Goal: Task Accomplishment & Management: Manage account settings

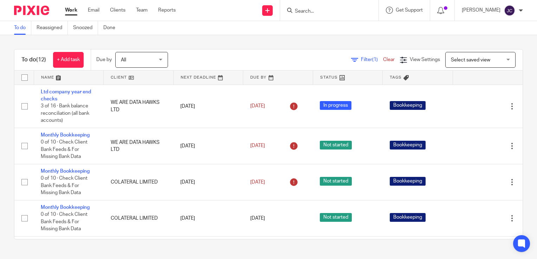
click at [73, 11] on link "Work" at bounding box center [71, 10] width 12 height 7
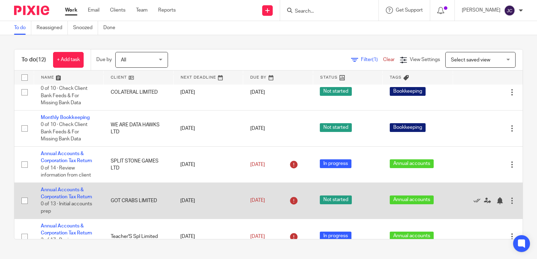
scroll to position [114, 0]
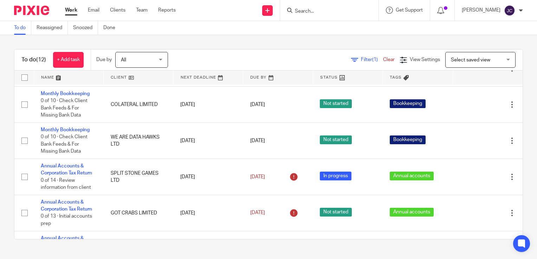
click at [361, 61] on span "Filter (1)" at bounding box center [372, 59] width 22 height 5
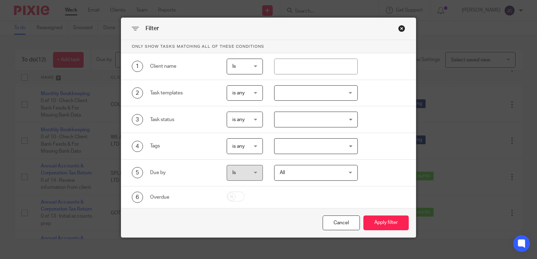
scroll to position [0, 0]
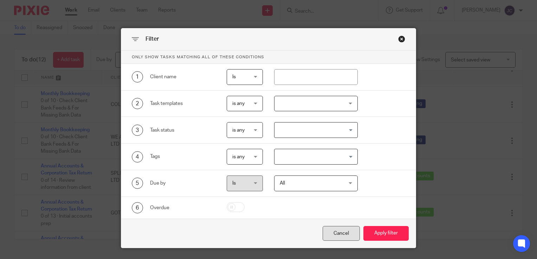
click at [340, 230] on div "Cancel" at bounding box center [341, 233] width 37 height 15
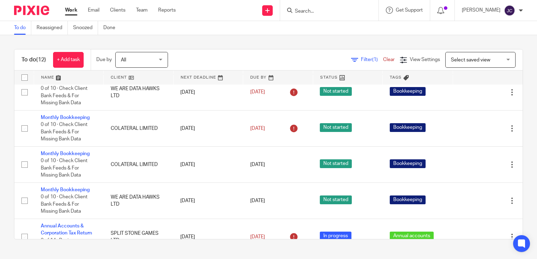
scroll to position [44, 0]
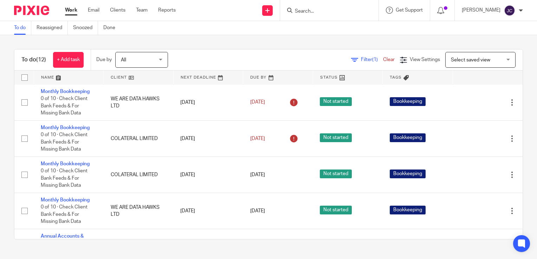
click at [521, 13] on div "[PERSON_NAME]" at bounding box center [492, 10] width 61 height 11
click at [410, 40] on div "To do (12) + Add task Due by All All [DATE] [DATE] This week Next week This mon…" at bounding box center [268, 144] width 537 height 219
click at [478, 61] on span "Select saved view" at bounding box center [470, 60] width 39 height 5
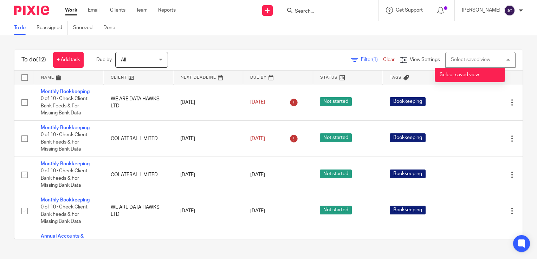
click at [407, 47] on div "To do (12) + Add task Due by All All Today Tomorrow This week Next week This mo…" at bounding box center [268, 144] width 537 height 219
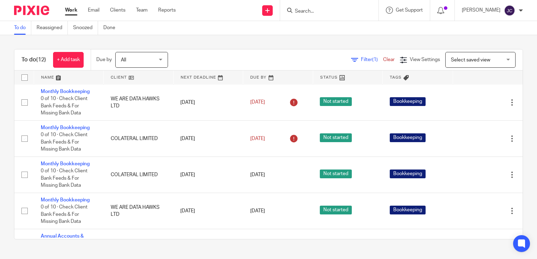
click at [383, 58] on link "Clear" at bounding box center [389, 59] width 12 height 5
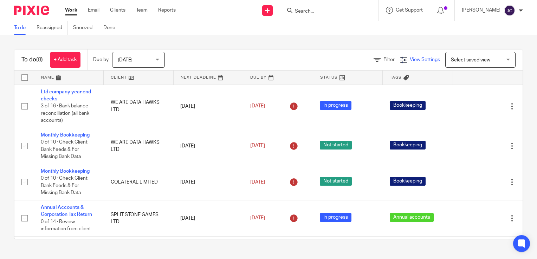
click at [418, 58] on span "View Settings" at bounding box center [425, 59] width 30 height 5
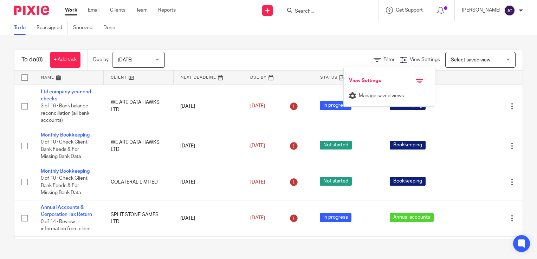
click at [415, 81] on div at bounding box center [414, 82] width 31 height 9
click at [413, 78] on div at bounding box center [414, 82] width 31 height 9
click at [373, 58] on icon at bounding box center [376, 60] width 7 height 7
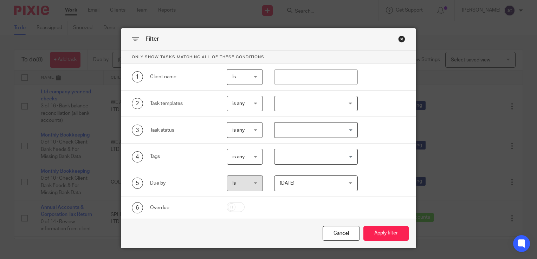
scroll to position [17, 0]
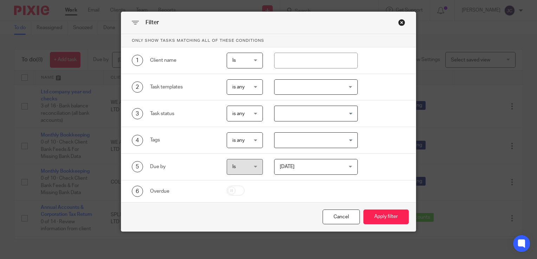
click at [313, 159] on div "Today Today" at bounding box center [316, 167] width 84 height 16
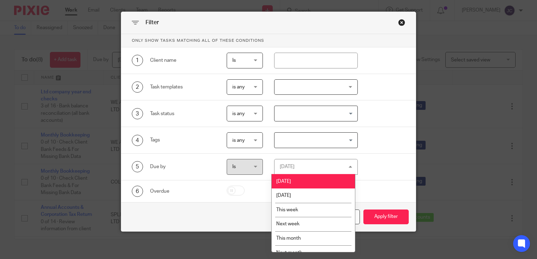
click at [316, 171] on div "Today Today" at bounding box center [316, 167] width 84 height 16
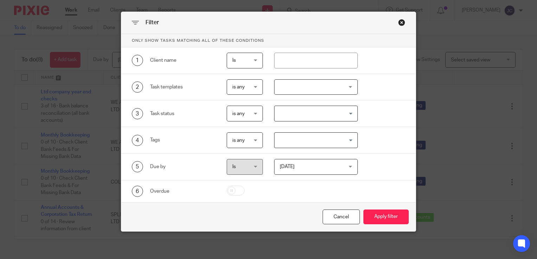
click at [316, 171] on span "[DATE]" at bounding box center [311, 166] width 62 height 15
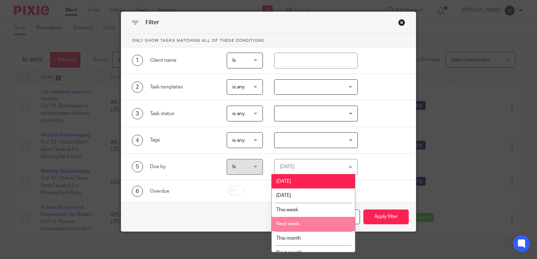
scroll to position [23, 0]
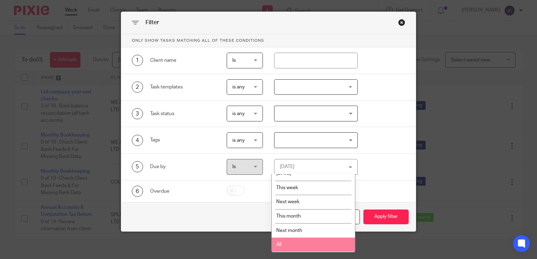
click at [305, 239] on li "All" at bounding box center [313, 245] width 83 height 14
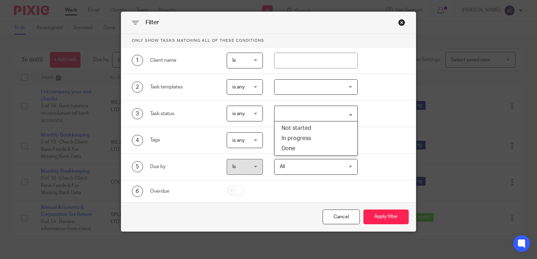
click at [296, 108] on input "Search for option" at bounding box center [314, 114] width 79 height 12
click at [299, 93] on div at bounding box center [316, 87] width 84 height 16
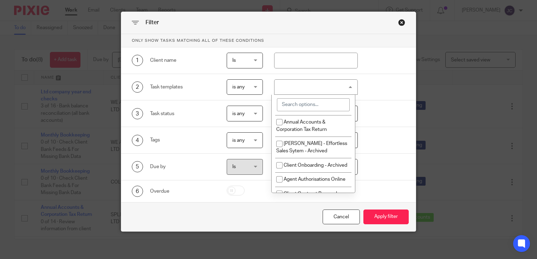
scroll to position [246, 0]
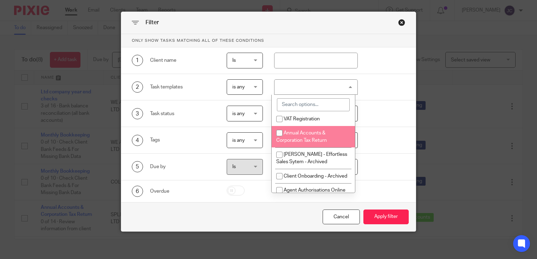
click at [309, 136] on span "Annual Accounts & Corporation Tax Return" at bounding box center [301, 137] width 51 height 12
checkbox input "true"
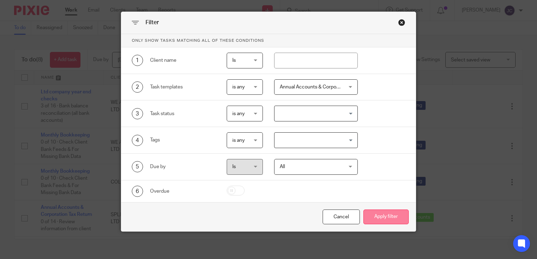
click at [390, 221] on button "Apply filter" at bounding box center [385, 217] width 45 height 15
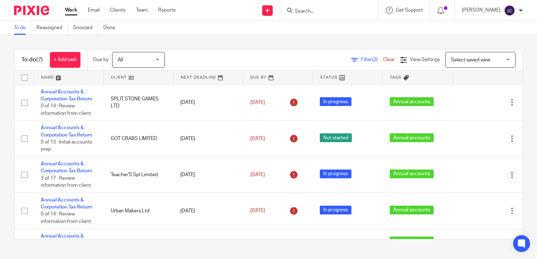
click at [152, 62] on span "All" at bounding box center [136, 59] width 37 height 15
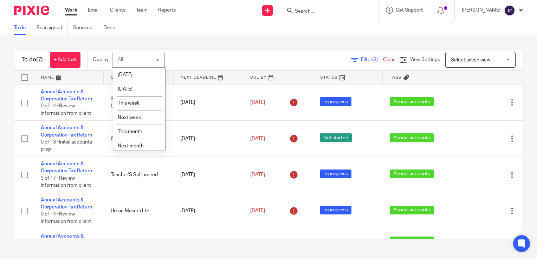
click at [209, 54] on div "Filter (2) Clear View Settings View Settings (2) Filters Clear Save Manage save…" at bounding box center [349, 60] width 345 height 16
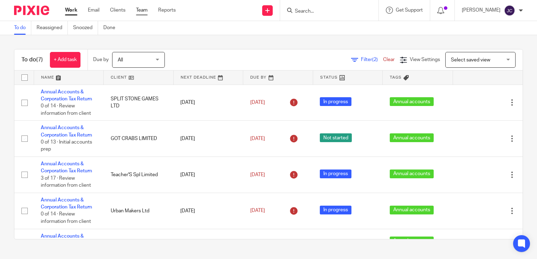
click at [140, 8] on link "Team" at bounding box center [142, 10] width 12 height 7
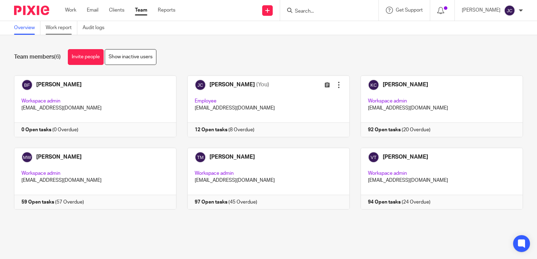
click at [67, 29] on link "Work report" at bounding box center [62, 28] width 32 height 14
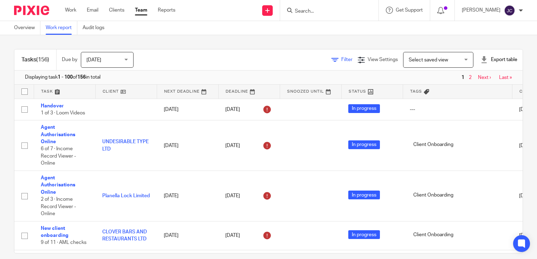
click at [341, 59] on span "Filter" at bounding box center [346, 59] width 11 height 5
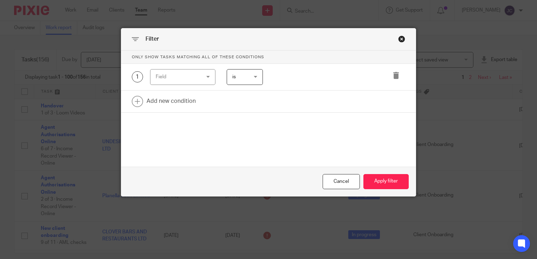
click at [237, 76] on span "is" at bounding box center [244, 77] width 24 height 15
drag, startPoint x: 212, startPoint y: 165, endPoint x: 183, endPoint y: 140, distance: 38.1
click at [211, 164] on form "Only show tasks matching all of these conditions 1 Field Task fields Due by dat…" at bounding box center [268, 124] width 294 height 146
click at [175, 104] on link at bounding box center [268, 102] width 294 height 22
click at [193, 100] on div "Field" at bounding box center [180, 103] width 48 height 15
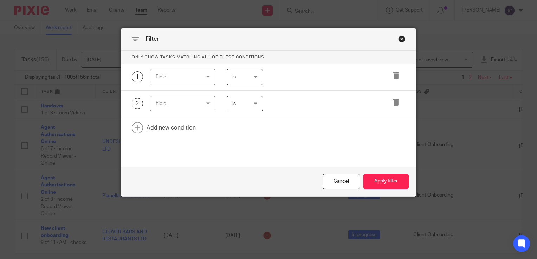
click at [195, 64] on div "1 Field Task fields Due by date Status Tags Created on Default assignee Assigne…" at bounding box center [268, 77] width 294 height 27
click at [204, 77] on div "Field" at bounding box center [183, 77] width 66 height 16
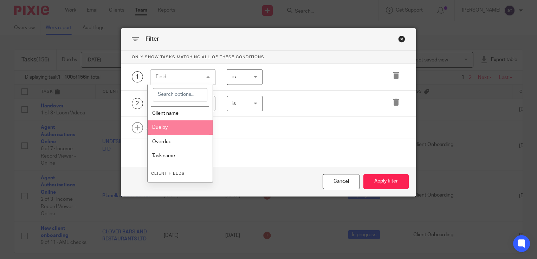
scroll to position [141, 0]
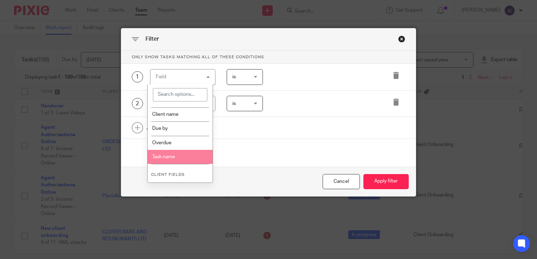
click at [187, 154] on li "Task name" at bounding box center [180, 157] width 65 height 14
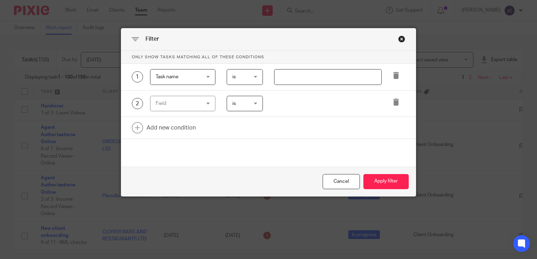
click at [277, 74] on input "text" at bounding box center [328, 77] width 108 height 16
click at [241, 78] on span "is" at bounding box center [244, 77] width 24 height 15
click at [270, 77] on div at bounding box center [322, 77] width 118 height 16
click at [279, 77] on input "text" at bounding box center [328, 77] width 108 height 16
click at [405, 40] on div "Filter" at bounding box center [268, 39] width 294 height 22
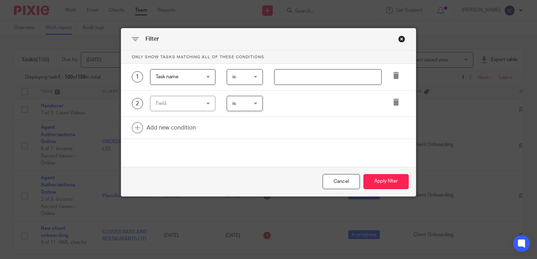
click at [398, 38] on div "Close this dialog window" at bounding box center [401, 38] width 7 height 7
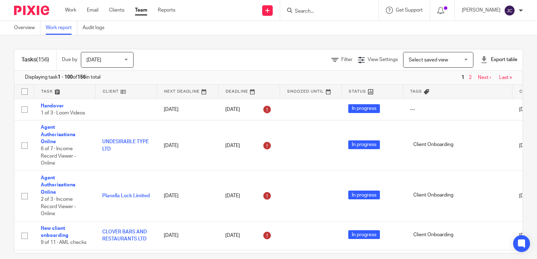
click at [413, 61] on span "Select saved view" at bounding box center [428, 60] width 39 height 5
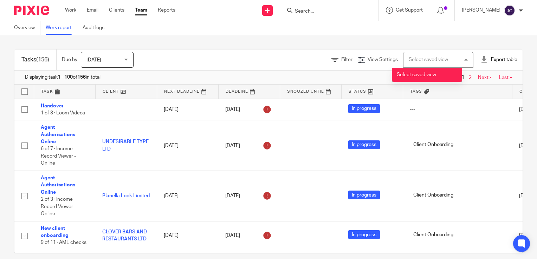
click at [341, 38] on div "Tasks (156) Due by Today Today Today Tomorrow This week Next week This month Ne…" at bounding box center [268, 147] width 537 height 224
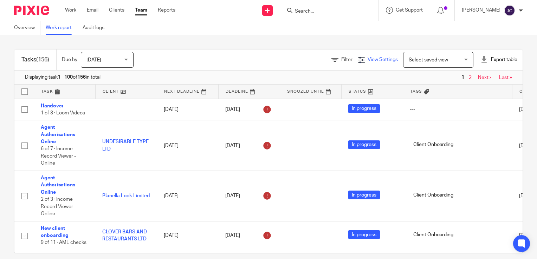
click at [367, 60] on span "View Settings" at bounding box center [382, 59] width 30 height 5
click at [363, 75] on div "View Settings" at bounding box center [340, 79] width 91 height 14
click at [372, 84] on div at bounding box center [371, 82] width 31 height 9
click at [272, 53] on div "Filter View Settings View Settings Manage saved views Select saved view Select …" at bounding box center [334, 60] width 377 height 16
click at [331, 58] on link "Filter" at bounding box center [341, 59] width 21 height 5
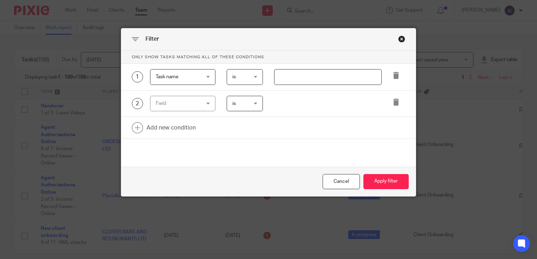
drag, startPoint x: 406, startPoint y: 40, endPoint x: 402, endPoint y: 40, distance: 4.9
click at [405, 40] on div "Filter" at bounding box center [268, 39] width 294 height 22
click at [401, 39] on div "Close this dialog window" at bounding box center [401, 38] width 7 height 7
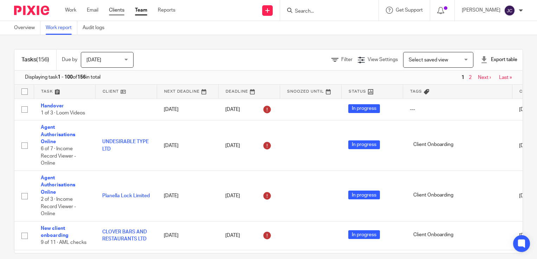
click at [117, 12] on link "Clients" at bounding box center [116, 10] width 15 height 7
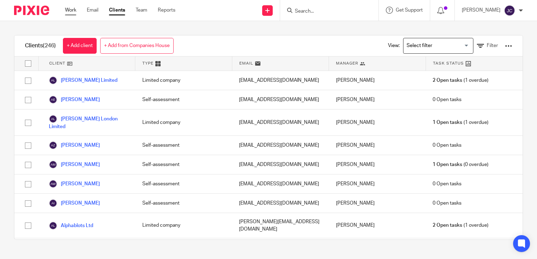
click at [70, 9] on link "Work" at bounding box center [70, 10] width 11 height 7
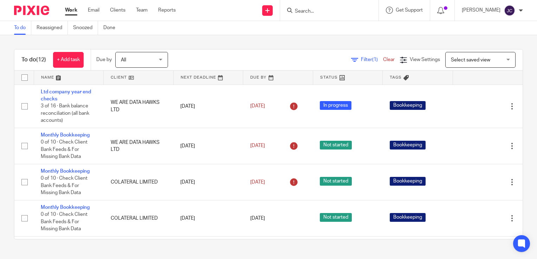
click at [360, 56] on div "Filter (1) Clear" at bounding box center [375, 59] width 49 height 7
click at [361, 57] on span "Filter (1)" at bounding box center [372, 59] width 22 height 5
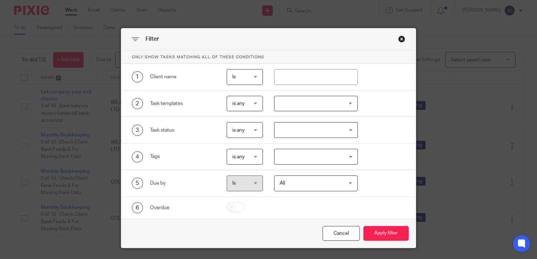
click at [284, 104] on div at bounding box center [316, 104] width 84 height 16
click at [377, 96] on div "2 Task templates is any is any is any is none is_any New client onboarding Mont…" at bounding box center [263, 104] width 285 height 16
click at [400, 36] on div "Filter Only show tasks matching all of these conditions 1 Client name Is Is Is …" at bounding box center [268, 138] width 295 height 220
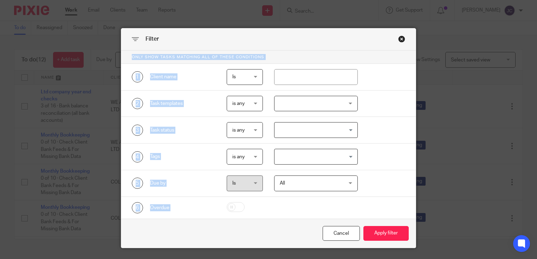
drag, startPoint x: 400, startPoint y: 36, endPoint x: 400, endPoint y: 41, distance: 5.3
click at [400, 41] on div "Close this dialog window" at bounding box center [401, 38] width 7 height 7
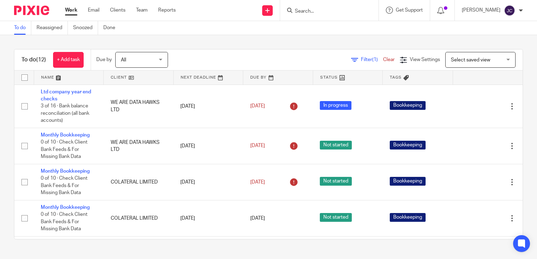
click at [148, 8] on ul "Work Email Clients Team Reports" at bounding box center [125, 10] width 121 height 7
click at [143, 10] on link "Team" at bounding box center [142, 10] width 12 height 7
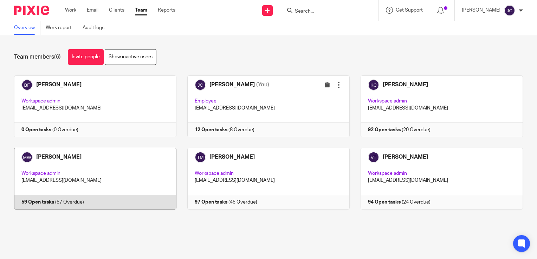
click at [119, 158] on link at bounding box center [89, 179] width 173 height 62
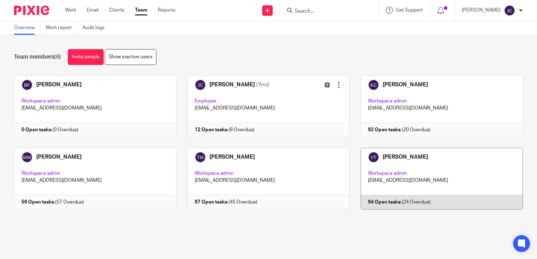
click at [391, 156] on link at bounding box center [436, 179] width 173 height 62
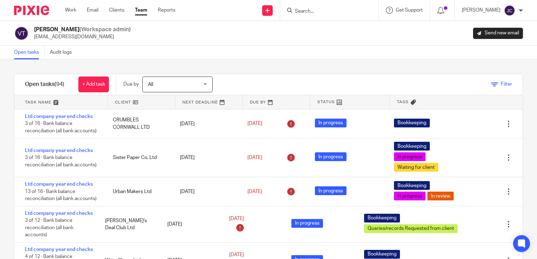
click at [491, 84] on icon at bounding box center [494, 84] width 7 height 7
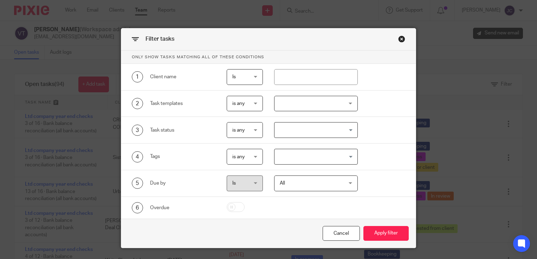
click at [326, 105] on div at bounding box center [316, 104] width 84 height 16
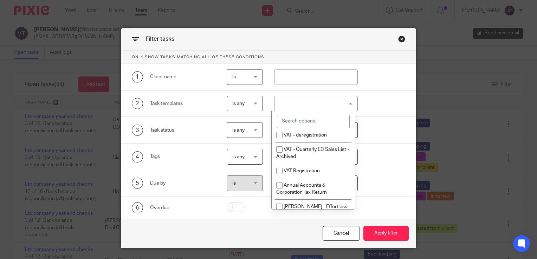
scroll to position [211, 0]
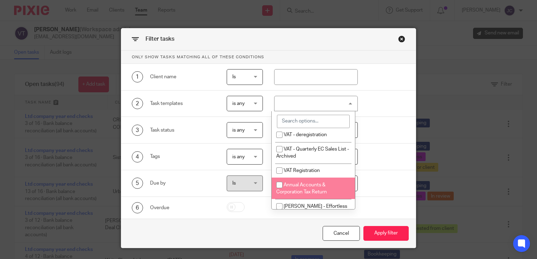
click at [323, 186] on span "Annual Accounts & Corporation Tax Return" at bounding box center [301, 189] width 51 height 12
checkbox input "true"
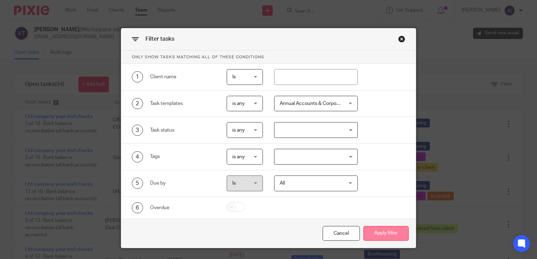
click at [384, 231] on button "Apply filter" at bounding box center [385, 233] width 45 height 15
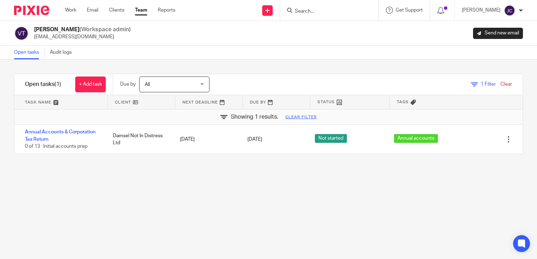
click at [211, 186] on div "Filter tasks Only show tasks matching all of these conditions 1 Client name Is …" at bounding box center [268, 160] width 537 height 200
click at [198, 84] on div "All All" at bounding box center [174, 85] width 70 height 16
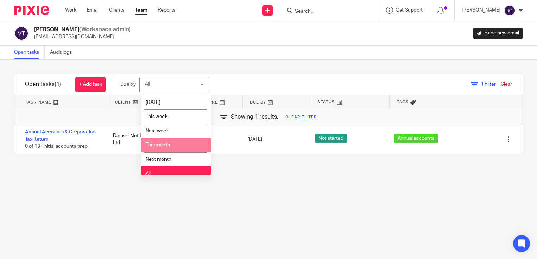
scroll to position [18, 0]
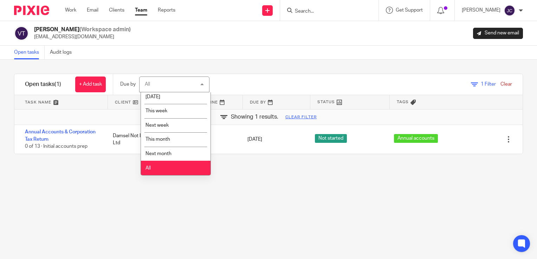
click at [181, 167] on li "All" at bounding box center [176, 168] width 70 height 14
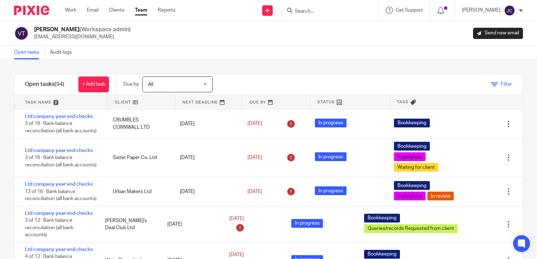
click at [491, 85] on link "Filter" at bounding box center [501, 84] width 21 height 5
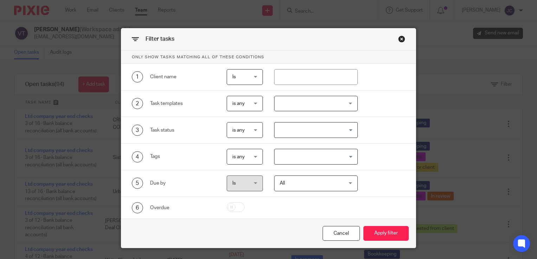
click at [327, 106] on div at bounding box center [316, 104] width 84 height 16
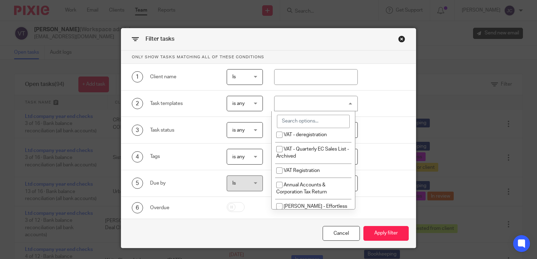
scroll to position [246, 0]
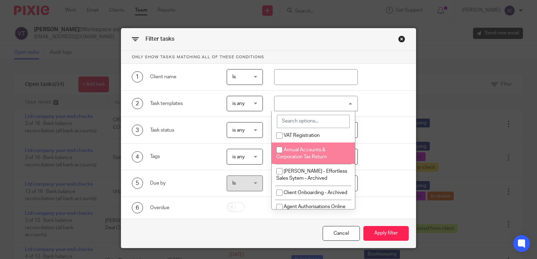
click at [323, 163] on li "Annual Accounts & Corporation Tax Return" at bounding box center [313, 153] width 83 height 21
checkbox input "true"
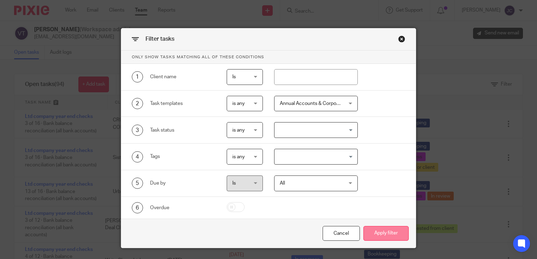
click at [383, 228] on button "Apply filter" at bounding box center [385, 233] width 45 height 15
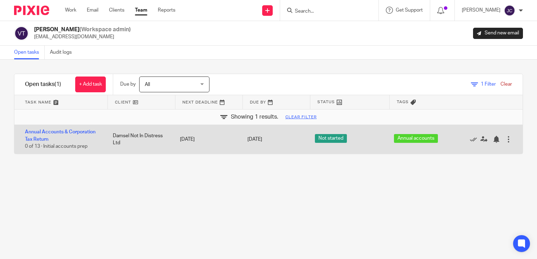
click at [505, 141] on div at bounding box center [508, 139] width 7 height 7
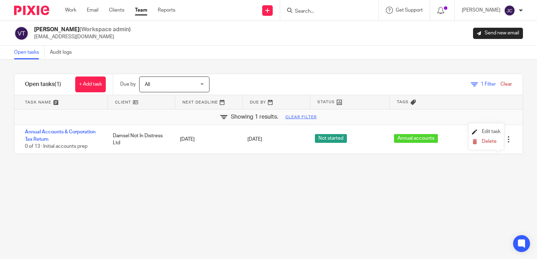
click at [493, 133] on span "Edit task" at bounding box center [491, 131] width 19 height 5
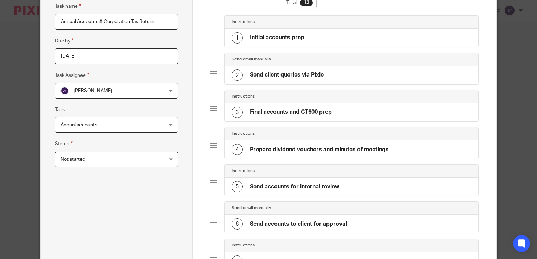
scroll to position [70, 0]
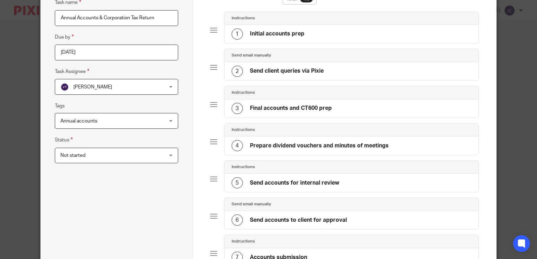
click at [132, 157] on span "Not started" at bounding box center [107, 155] width 94 height 15
click at [138, 84] on span "Victoria Thorpe" at bounding box center [107, 86] width 94 height 15
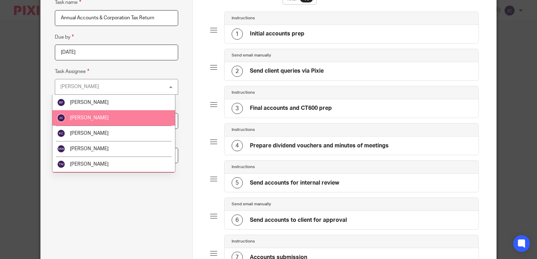
click at [129, 117] on li "[PERSON_NAME]" at bounding box center [113, 117] width 123 height 15
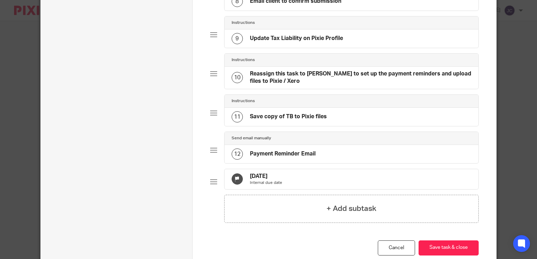
scroll to position [409, 0]
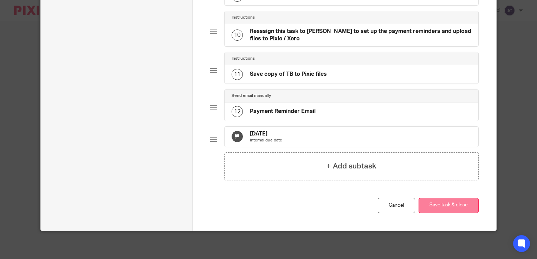
click at [425, 204] on button "Save task & close" at bounding box center [448, 205] width 60 height 15
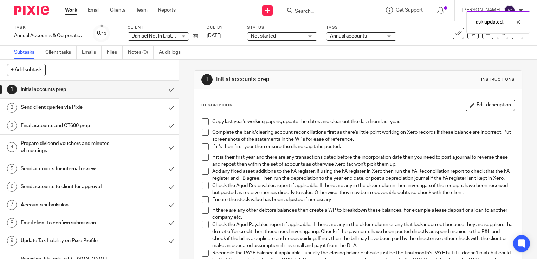
click at [74, 9] on link "Work" at bounding box center [71, 10] width 12 height 7
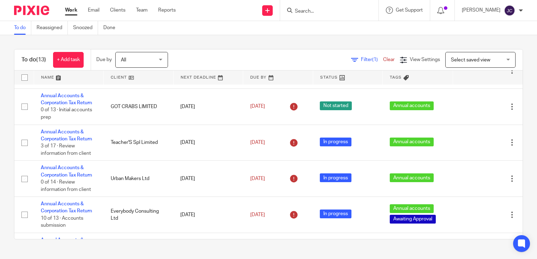
scroll to position [326, 0]
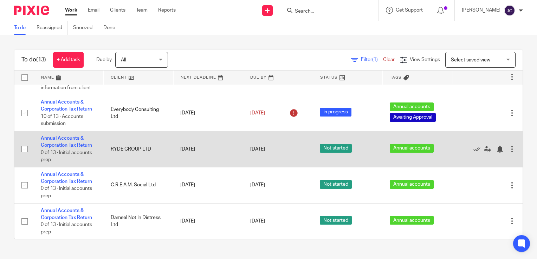
click at [499, 150] on td "Edit task Delete" at bounding box center [487, 149] width 70 height 36
click at [508, 150] on div at bounding box center [511, 149] width 7 height 7
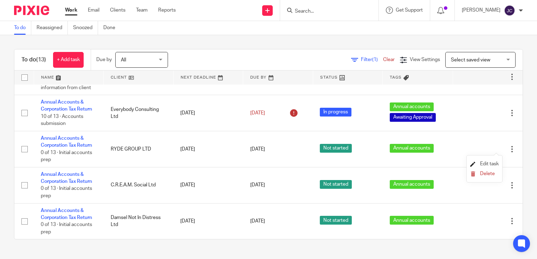
click at [495, 163] on span "Edit task" at bounding box center [489, 164] width 19 height 5
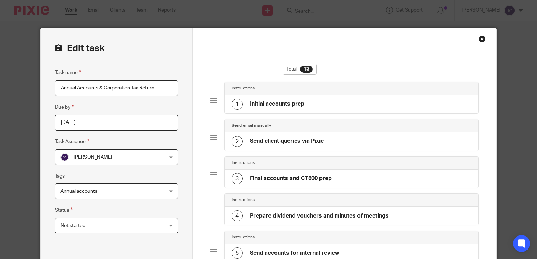
scroll to position [70, 0]
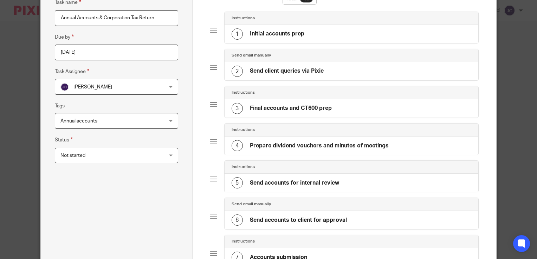
click at [119, 151] on span "Not started" at bounding box center [107, 155] width 94 height 15
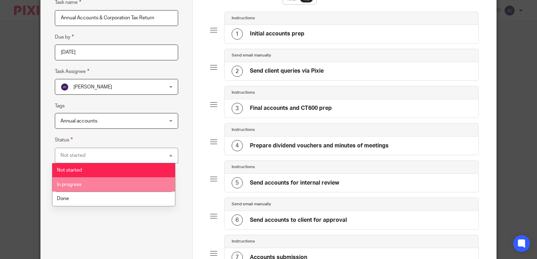
click at [116, 178] on li "In progress" at bounding box center [113, 184] width 123 height 14
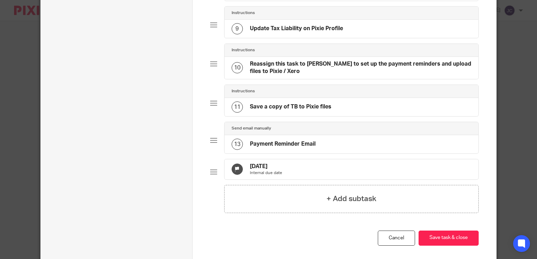
scroll to position [409, 0]
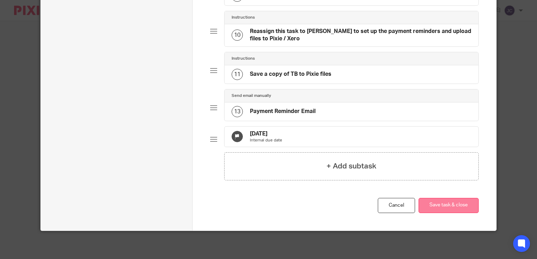
click at [438, 202] on button "Save task & close" at bounding box center [448, 205] width 60 height 15
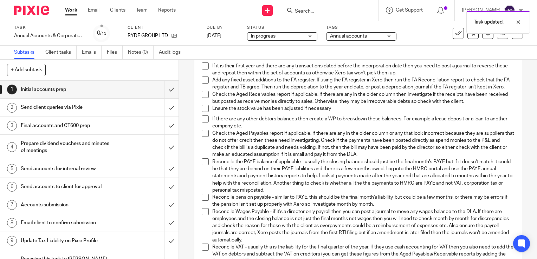
scroll to position [35, 0]
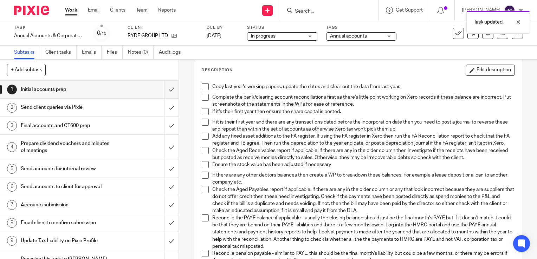
click at [71, 12] on link "Work" at bounding box center [71, 10] width 12 height 7
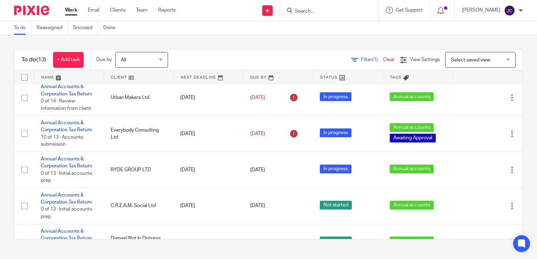
scroll to position [326, 0]
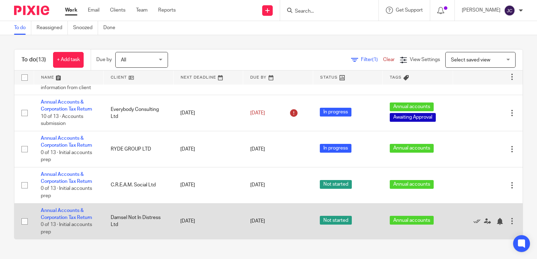
click at [508, 222] on div at bounding box center [511, 221] width 7 height 7
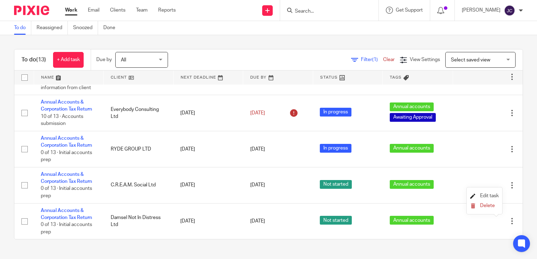
click at [490, 197] on span "Edit task" at bounding box center [489, 196] width 19 height 5
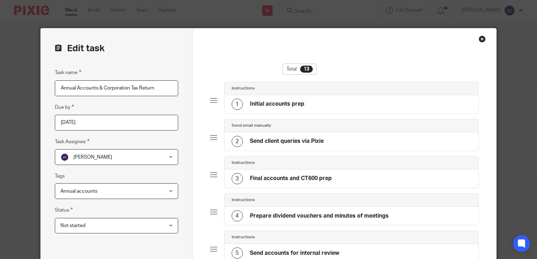
click at [115, 221] on span "Not started" at bounding box center [107, 226] width 94 height 15
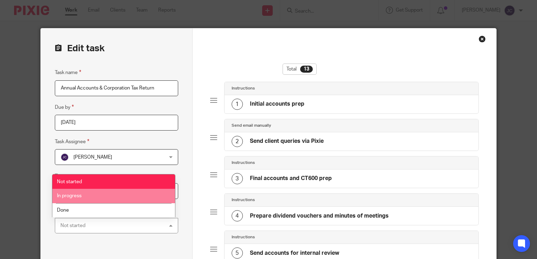
click at [115, 197] on li "In progress" at bounding box center [113, 196] width 123 height 14
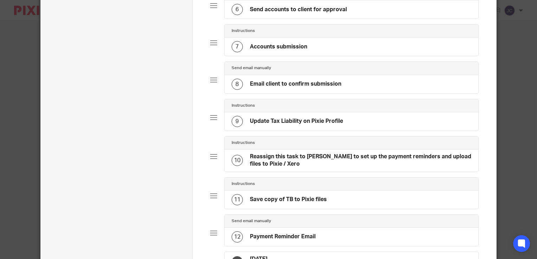
scroll to position [409, 0]
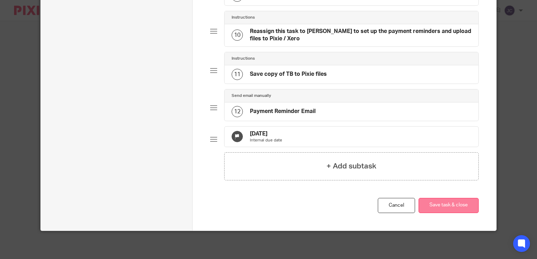
click at [446, 207] on button "Save task & close" at bounding box center [448, 205] width 60 height 15
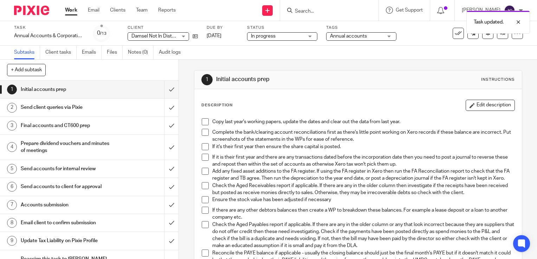
click at [73, 12] on link "Work" at bounding box center [71, 10] width 12 height 7
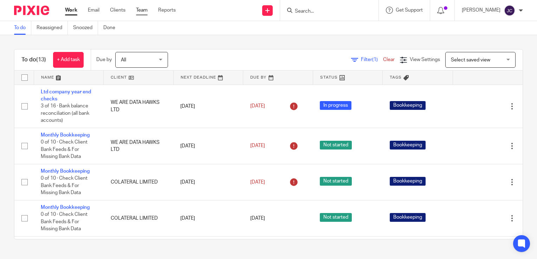
click at [141, 13] on link "Team" at bounding box center [142, 10] width 12 height 7
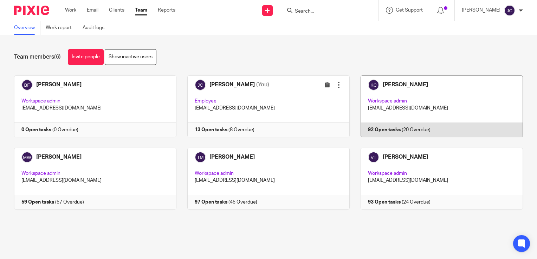
click at [393, 93] on link at bounding box center [436, 107] width 173 height 62
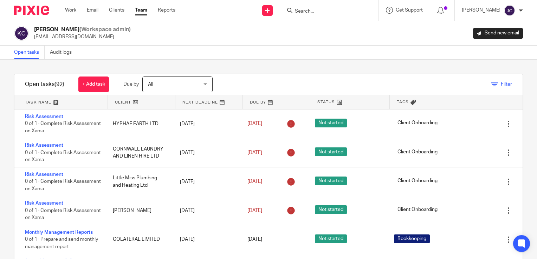
drag, startPoint x: 486, startPoint y: 79, endPoint x: 486, endPoint y: 86, distance: 7.1
click at [486, 80] on div "Filter" at bounding box center [376, 84] width 292 height 21
click at [491, 86] on icon at bounding box center [494, 84] width 7 height 7
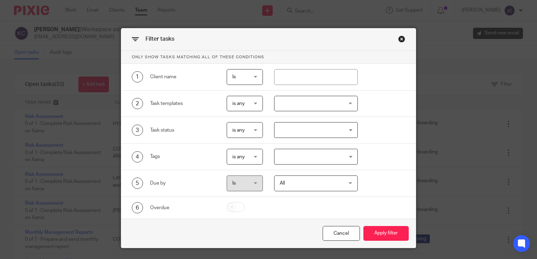
click at [320, 99] on div at bounding box center [316, 104] width 84 height 16
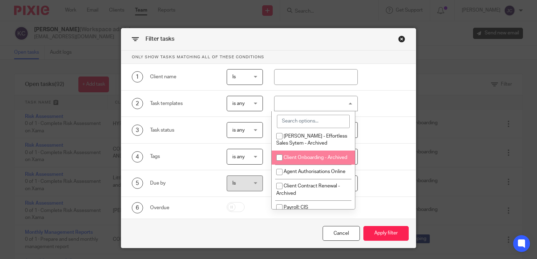
scroll to position [246, 0]
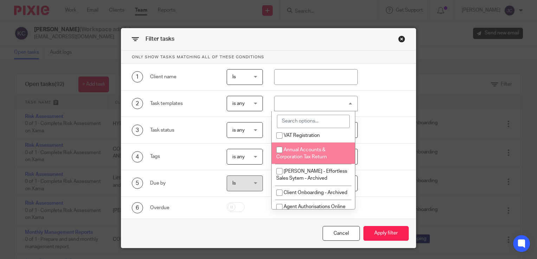
click at [316, 152] on span "Annual Accounts & Corporation Tax Return" at bounding box center [301, 154] width 51 height 12
checkbox input "true"
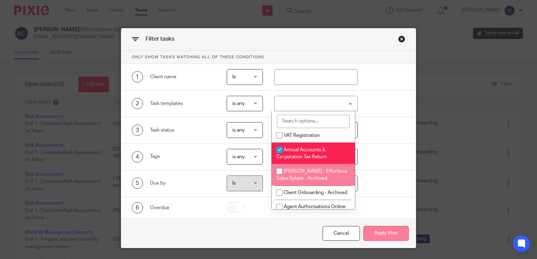
click at [384, 233] on button "Apply filter" at bounding box center [385, 233] width 45 height 15
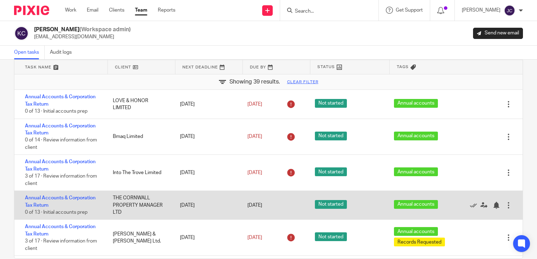
scroll to position [70, 0]
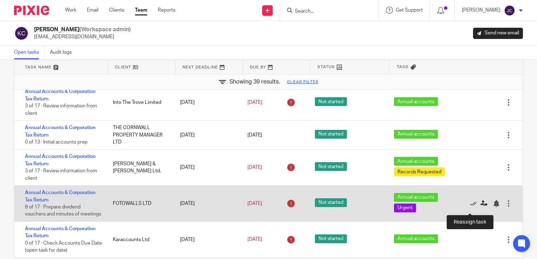
click at [480, 207] on icon at bounding box center [483, 203] width 7 height 7
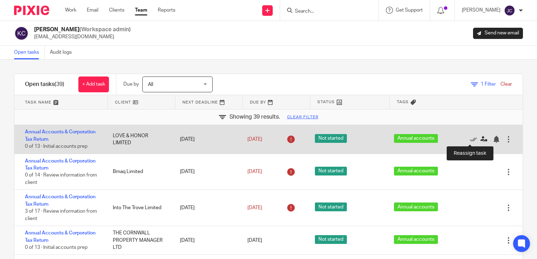
click at [480, 139] on icon at bounding box center [483, 139] width 7 height 7
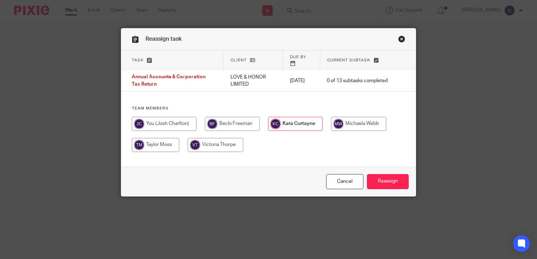
click at [173, 121] on input "radio" at bounding box center [164, 124] width 65 height 14
radio input "true"
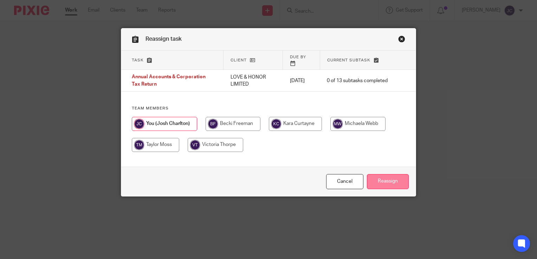
click at [369, 181] on input "Reassign" at bounding box center [388, 181] width 42 height 15
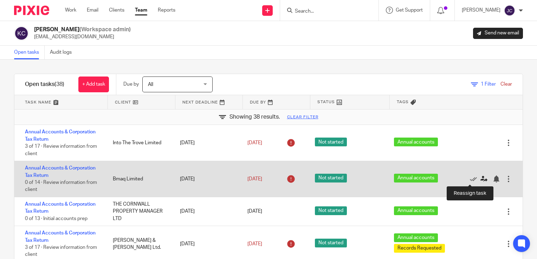
click at [480, 178] on icon at bounding box center [483, 179] width 7 height 7
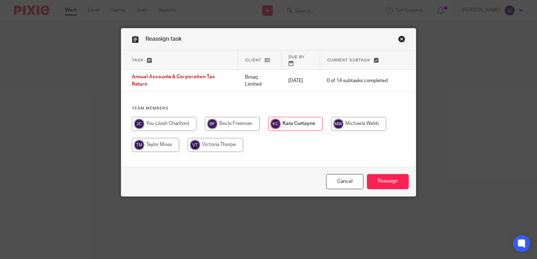
click at [157, 117] on input "radio" at bounding box center [164, 124] width 65 height 14
radio input "true"
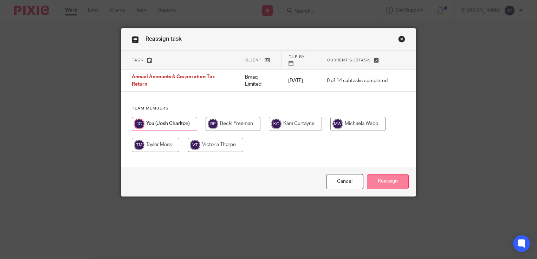
click at [379, 176] on input "Reassign" at bounding box center [388, 181] width 42 height 15
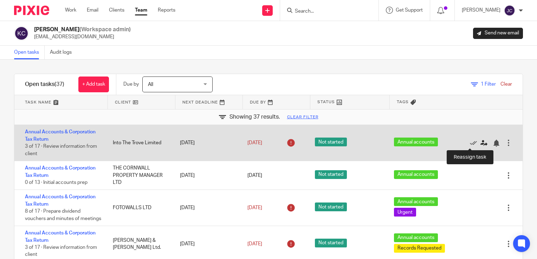
click at [480, 145] on icon at bounding box center [483, 143] width 7 height 7
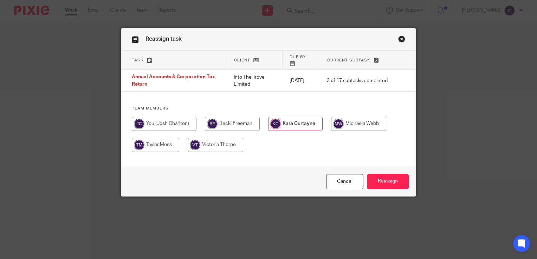
click at [169, 117] on input "radio" at bounding box center [164, 124] width 65 height 14
radio input "true"
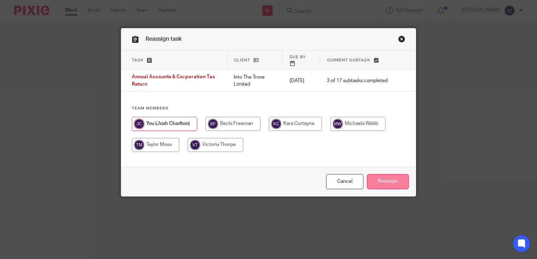
click at [377, 176] on input "Reassign" at bounding box center [388, 181] width 42 height 15
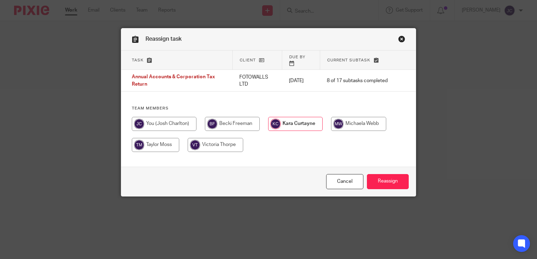
click at [148, 108] on div "Team members" at bounding box center [268, 132] width 294 height 53
click at [156, 119] on input "radio" at bounding box center [164, 124] width 65 height 14
radio input "true"
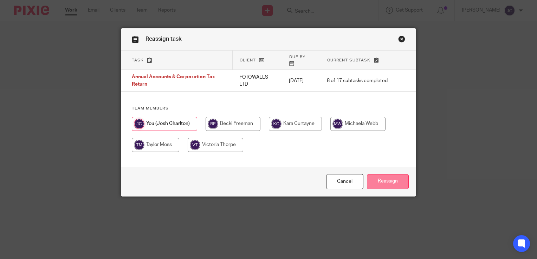
click at [393, 183] on input "Reassign" at bounding box center [388, 181] width 42 height 15
